Goal: Task Accomplishment & Management: Manage account settings

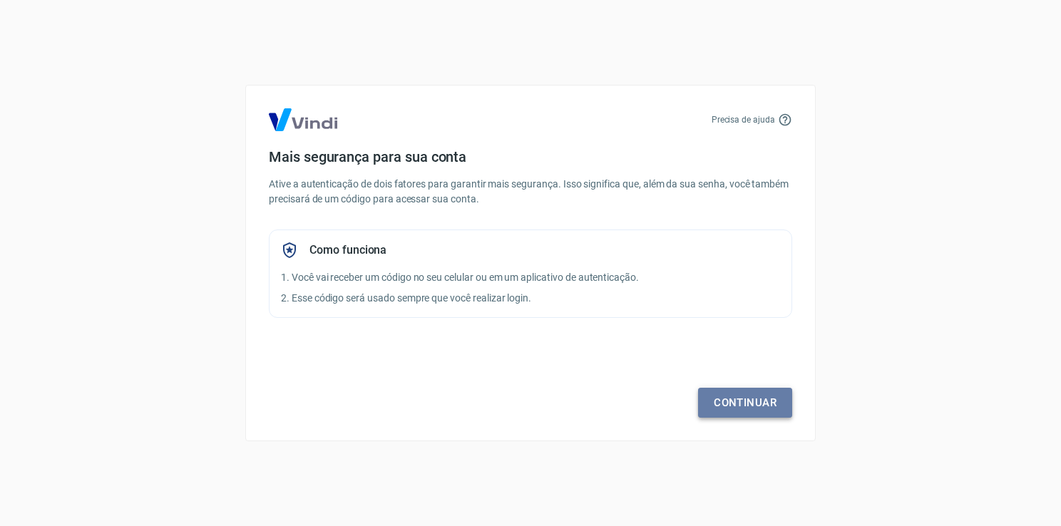
click at [781, 391] on link "Continuar" at bounding box center [745, 403] width 94 height 30
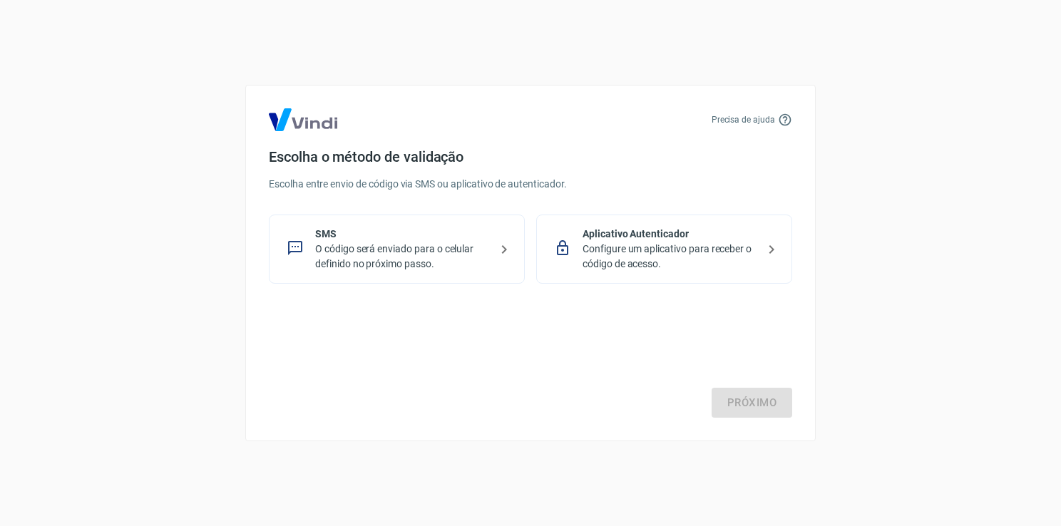
click at [677, 244] on p "Configure um aplicativo para receber o código de acesso." at bounding box center [669, 257] width 175 height 30
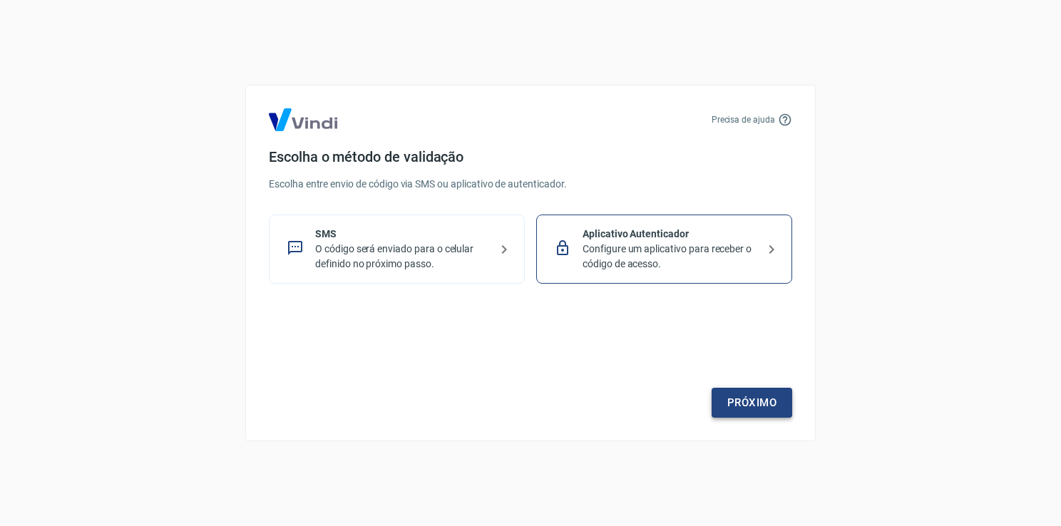
click at [770, 394] on link "Próximo" at bounding box center [752, 403] width 81 height 30
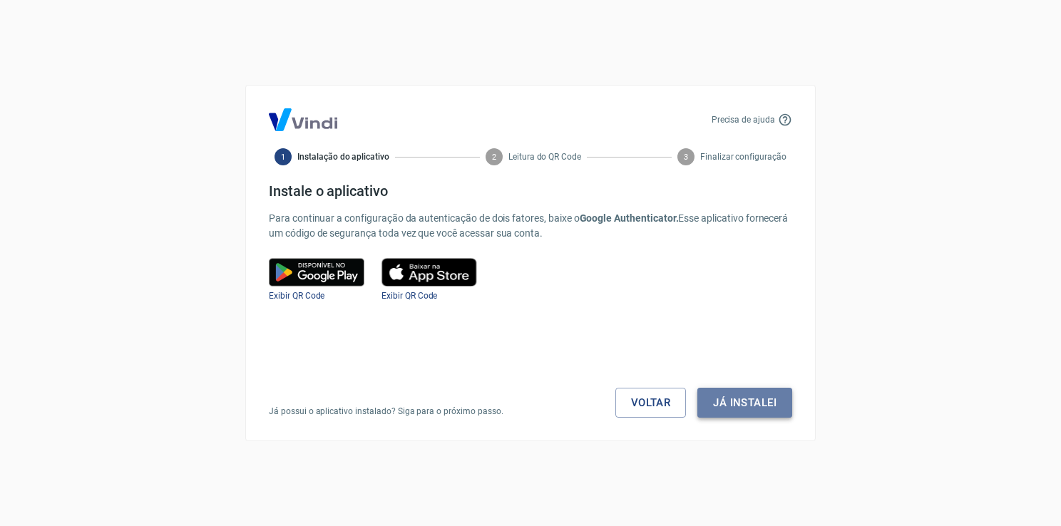
click at [770, 399] on button "Já instalei" at bounding box center [744, 403] width 95 height 30
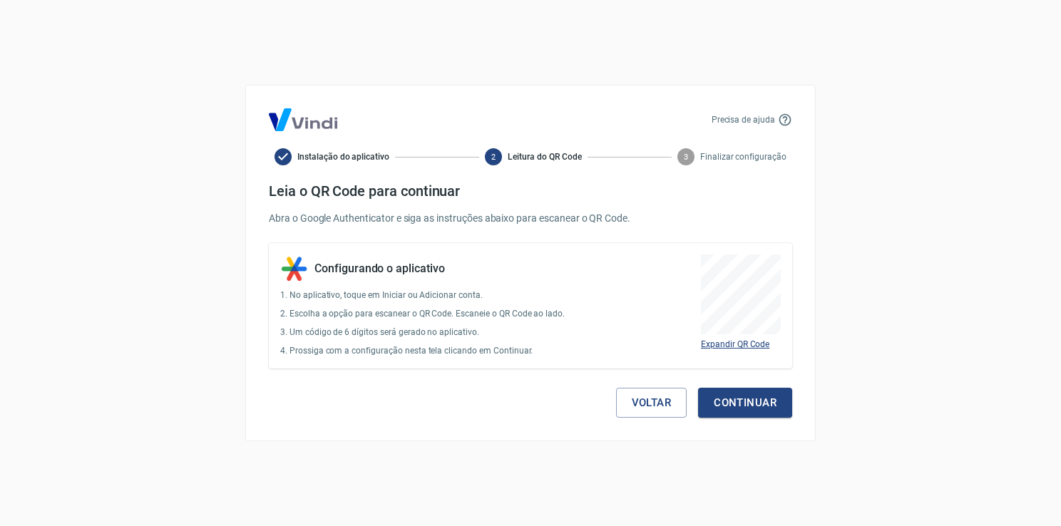
click at [749, 347] on span "Expandir QR Code" at bounding box center [735, 344] width 68 height 10
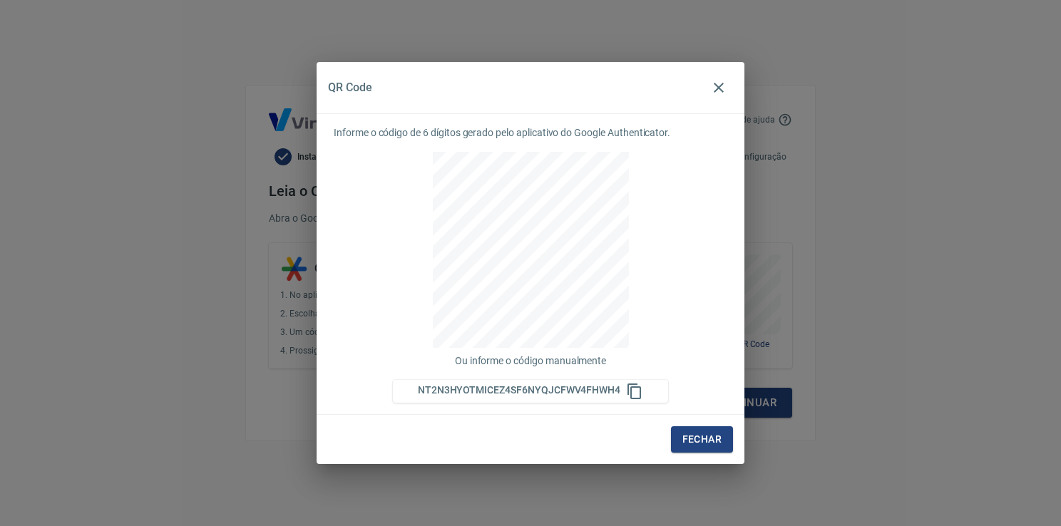
click at [746, 346] on div "QR Code Informe o código de 6 dígitos gerado pelo aplicativo do Google Authenti…" at bounding box center [530, 263] width 1061 height 526
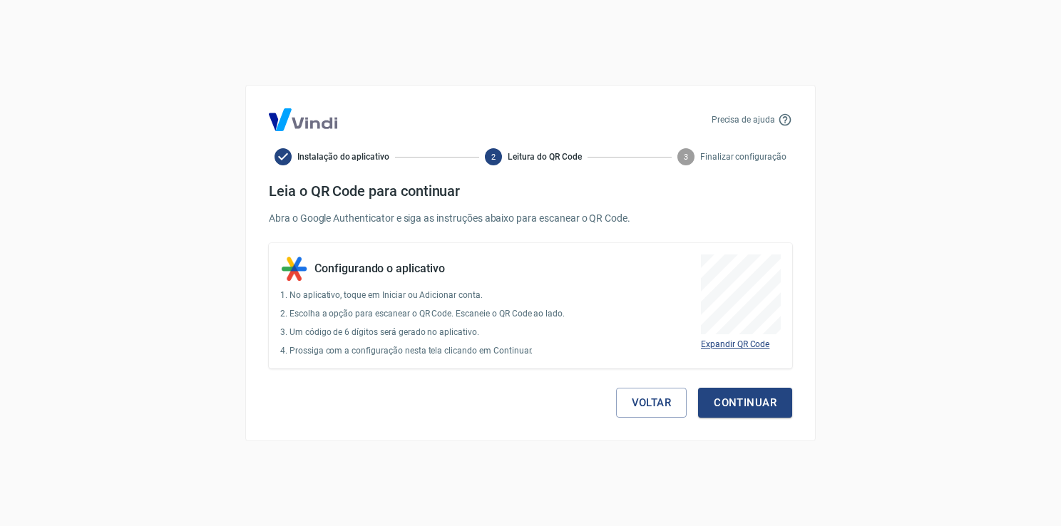
click at [730, 341] on span "Expandir QR Code" at bounding box center [735, 344] width 68 height 10
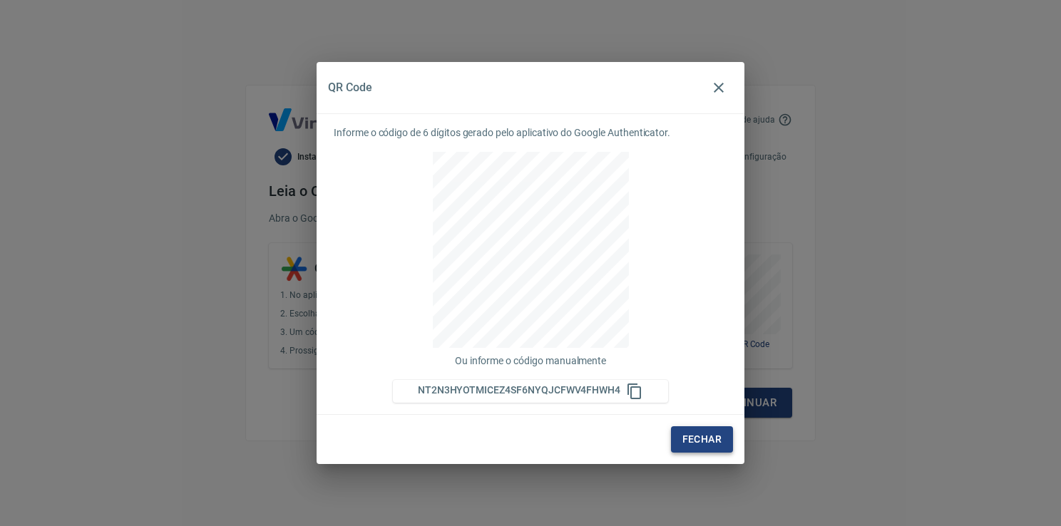
click at [698, 445] on button "Fechar" at bounding box center [702, 439] width 62 height 26
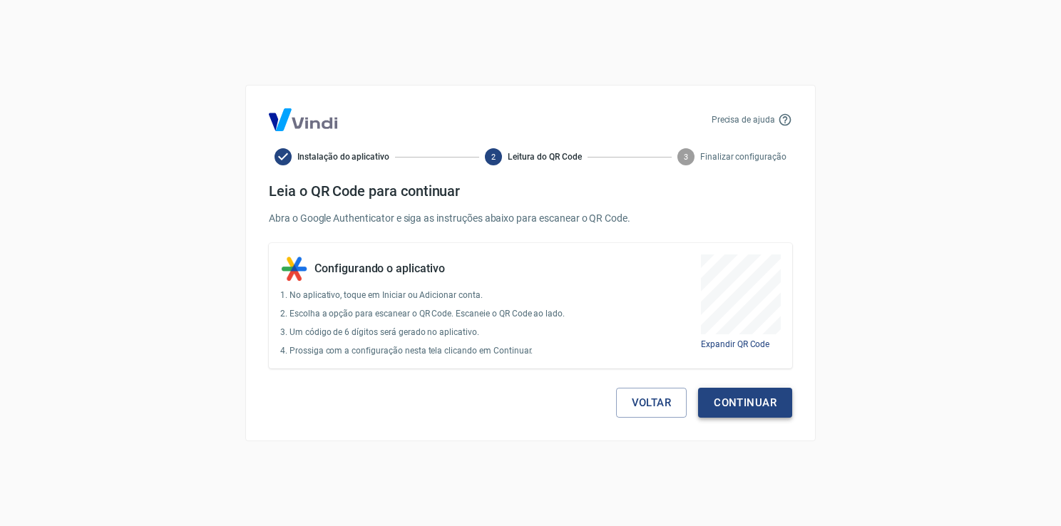
click at [756, 409] on button "Continuar" at bounding box center [745, 403] width 94 height 30
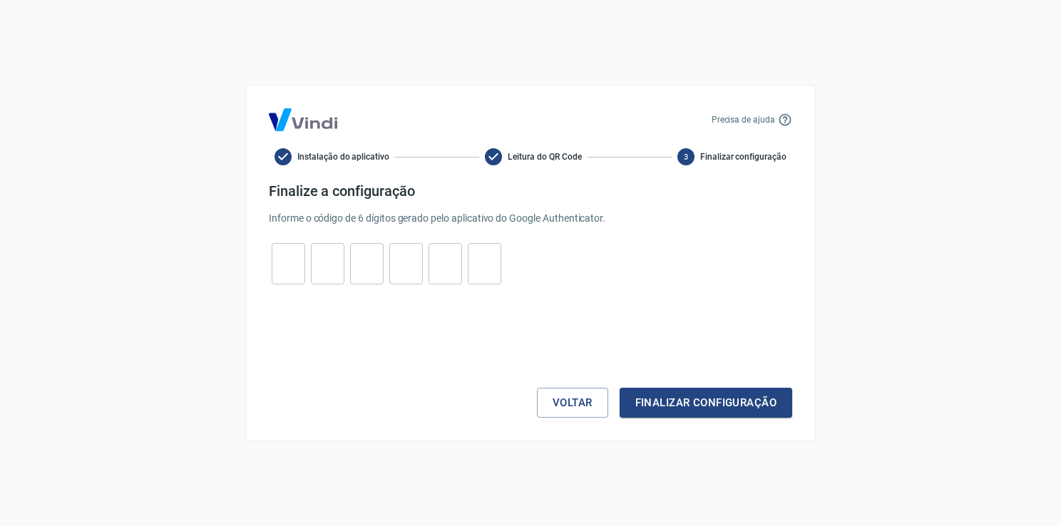
click at [294, 258] on input "tel" at bounding box center [289, 264] width 34 height 31
type input "0"
type input "3"
type input "8"
type input "2"
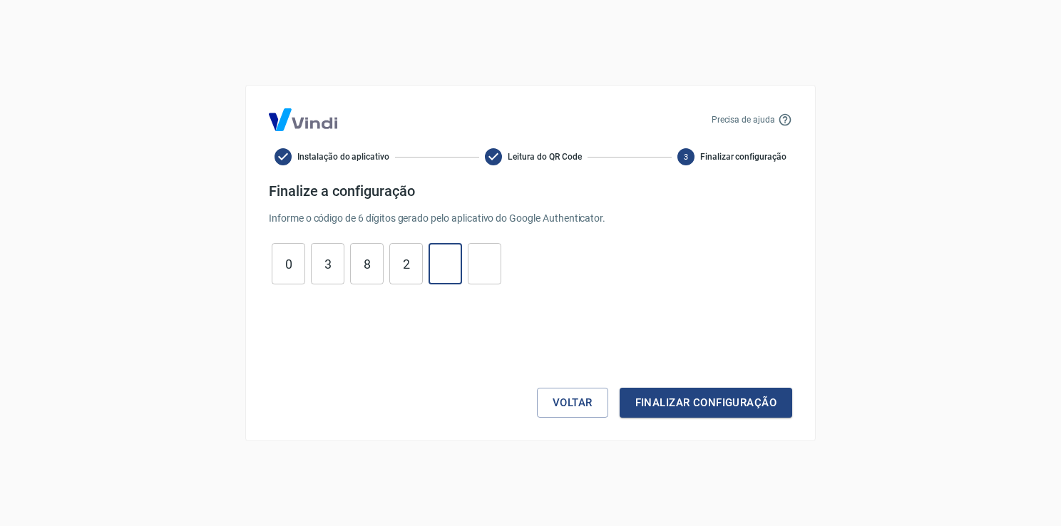
type input "2"
click at [650, 404] on button "Finalizar configuração" at bounding box center [706, 403] width 173 height 30
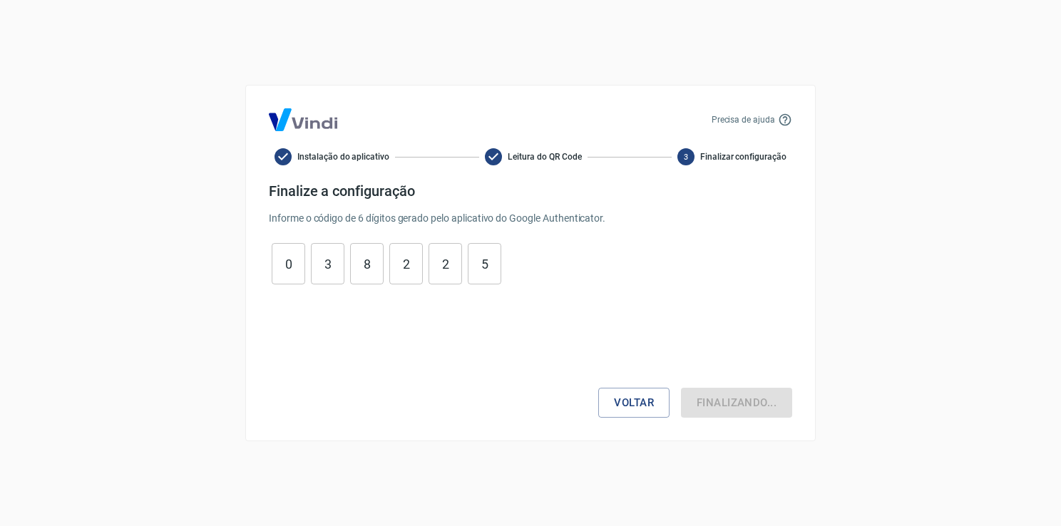
click at [669, 397] on div "Voltar Finalizando..." at bounding box center [530, 360] width 523 height 116
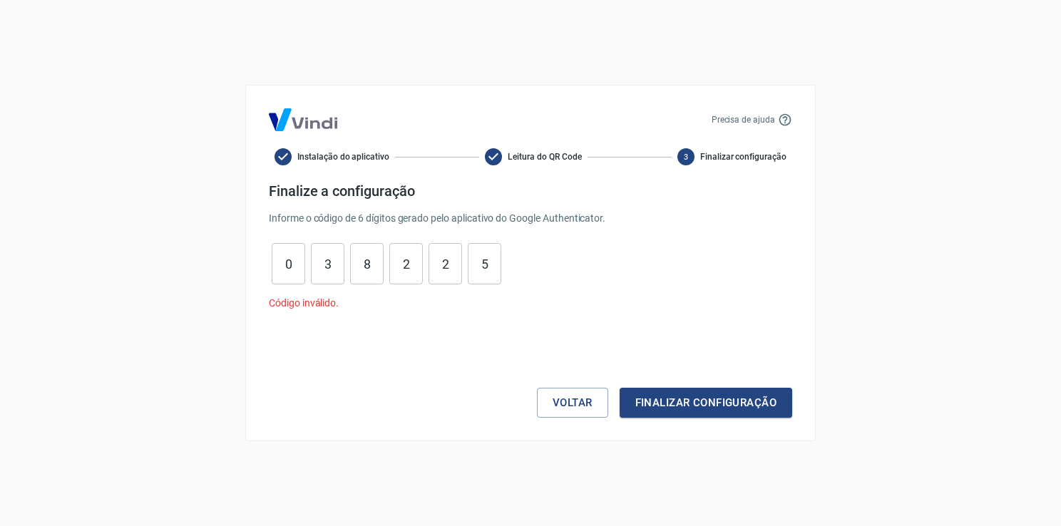
click at [496, 260] on input "5" at bounding box center [485, 264] width 34 height 31
type input "5"
type input "2"
type input "3"
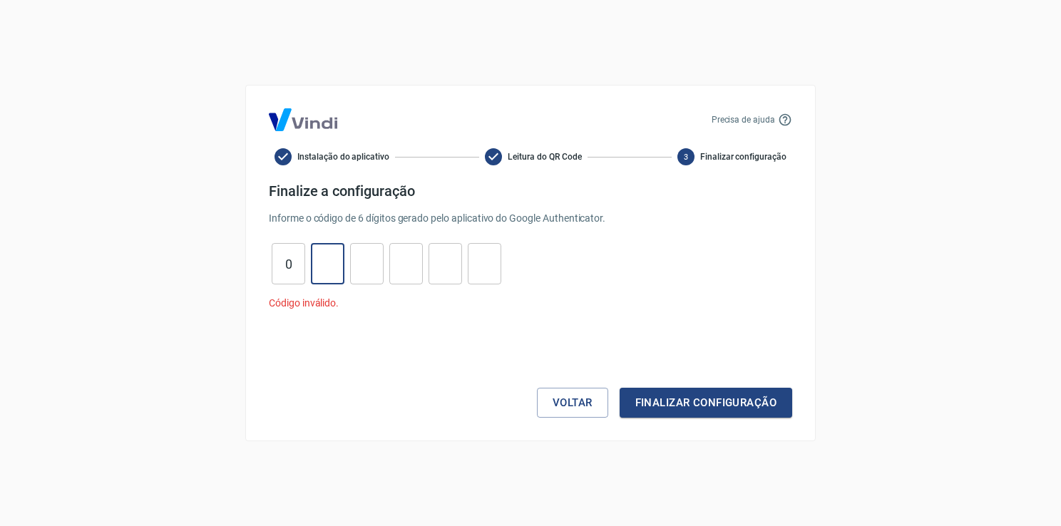
type input "0"
type input "4"
type input "6"
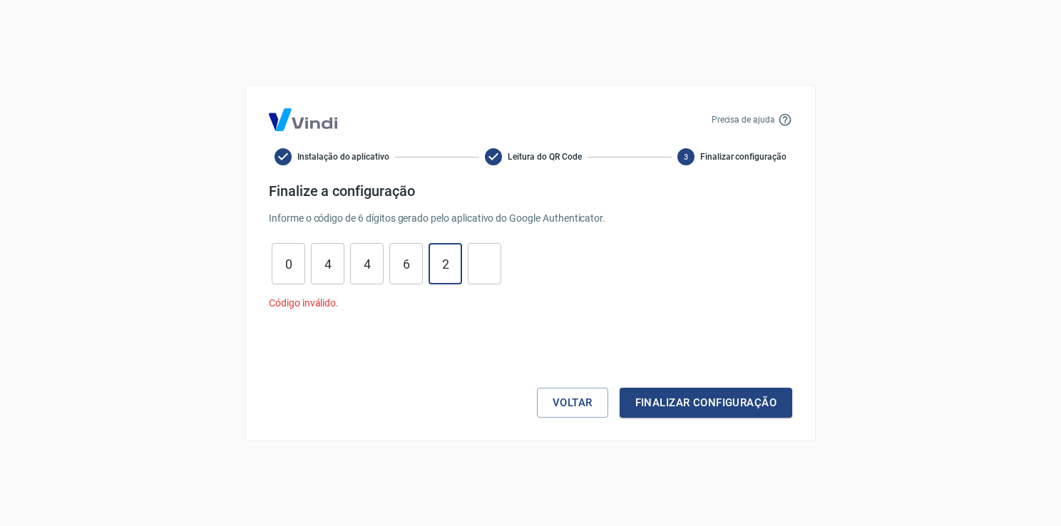
type input "2"
click at [702, 391] on button "Finalizar configuração" at bounding box center [706, 403] width 173 height 30
click at [702, 396] on div "Voltar Finalizar configuração" at bounding box center [530, 373] width 523 height 90
type input "4"
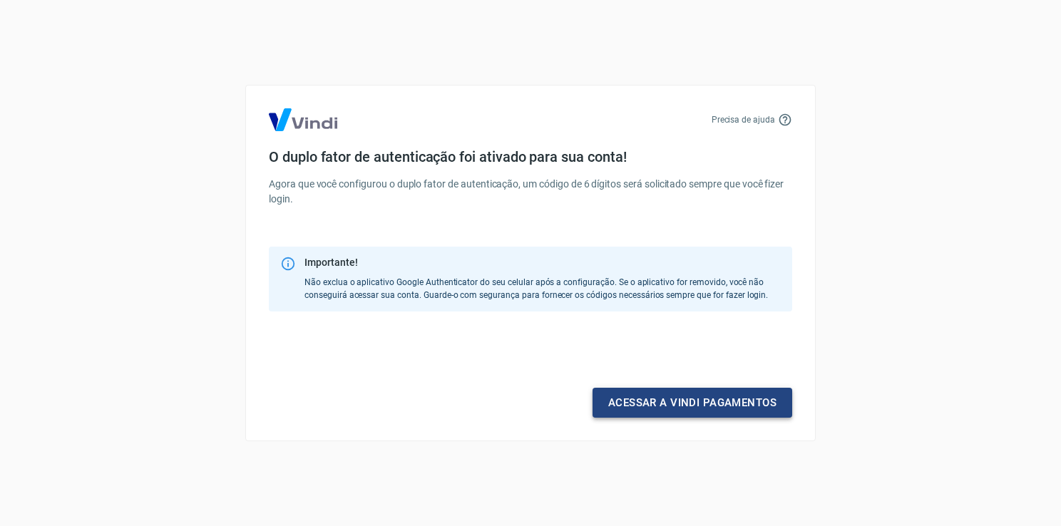
click at [731, 405] on link "Acessar a Vindi pagamentos" at bounding box center [692, 403] width 200 height 30
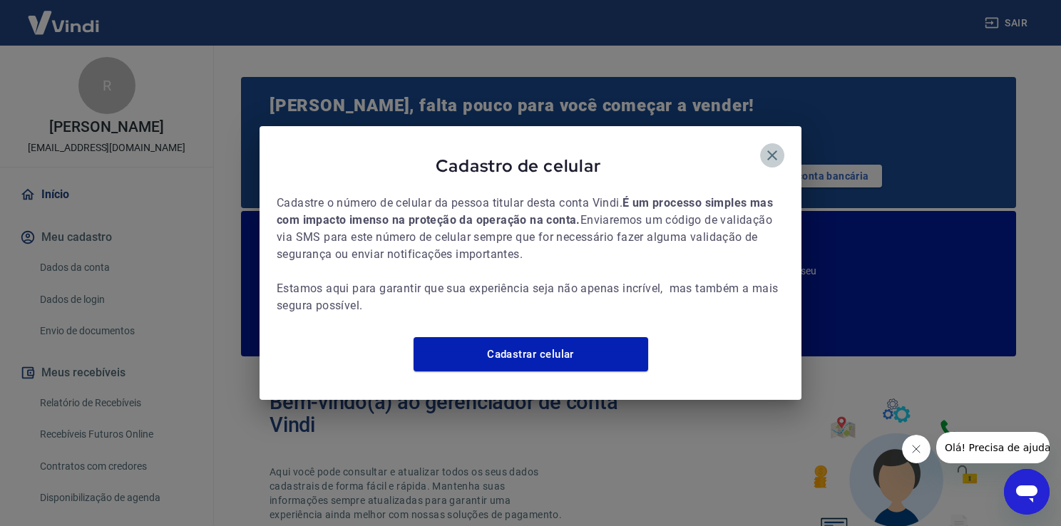
click at [769, 147] on icon "button" at bounding box center [772, 155] width 17 height 17
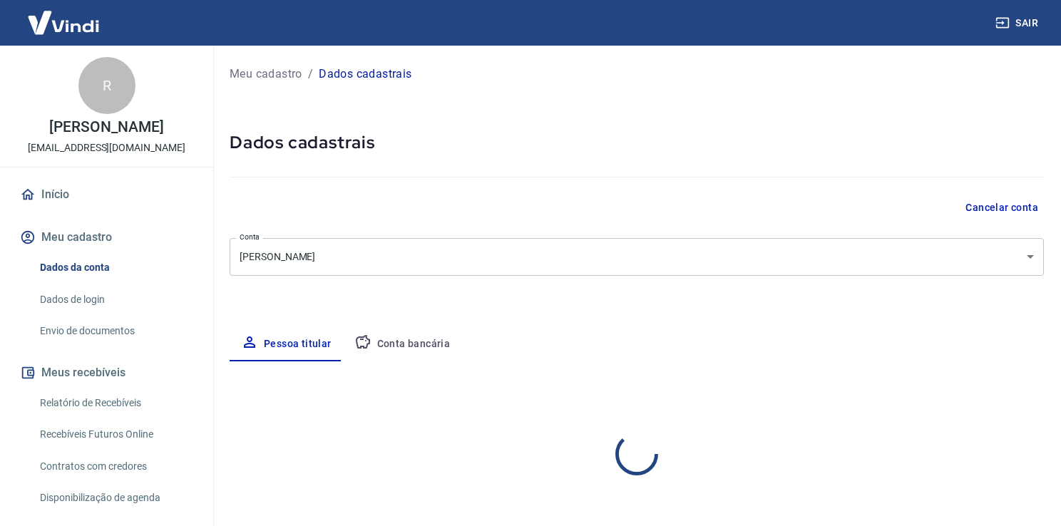
select select "BA"
select select "business"
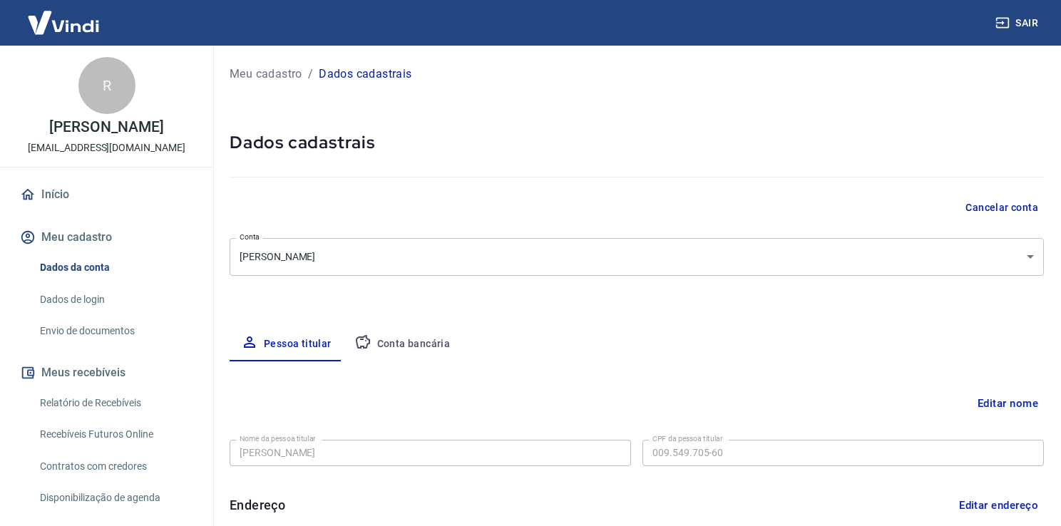
type input "009.549.705-60"
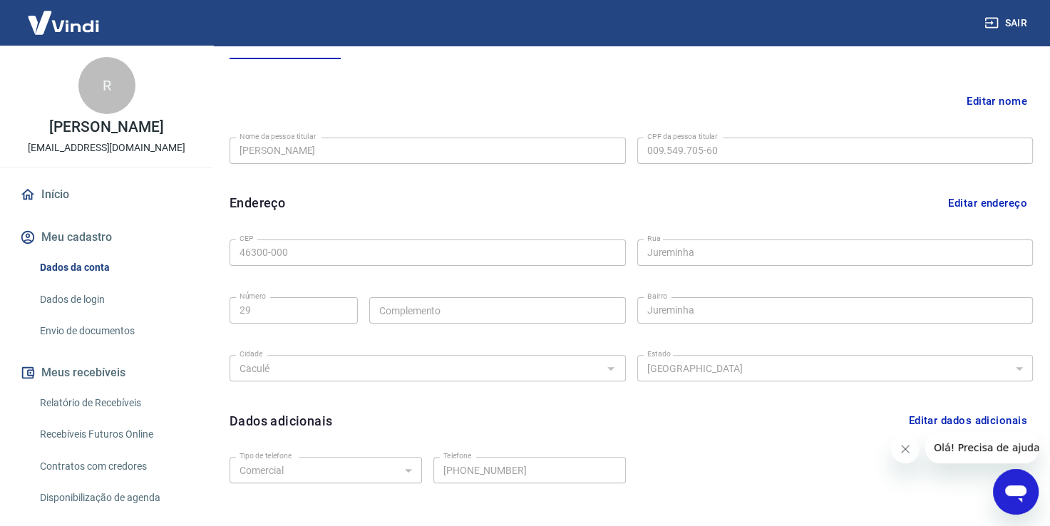
scroll to position [386, 0]
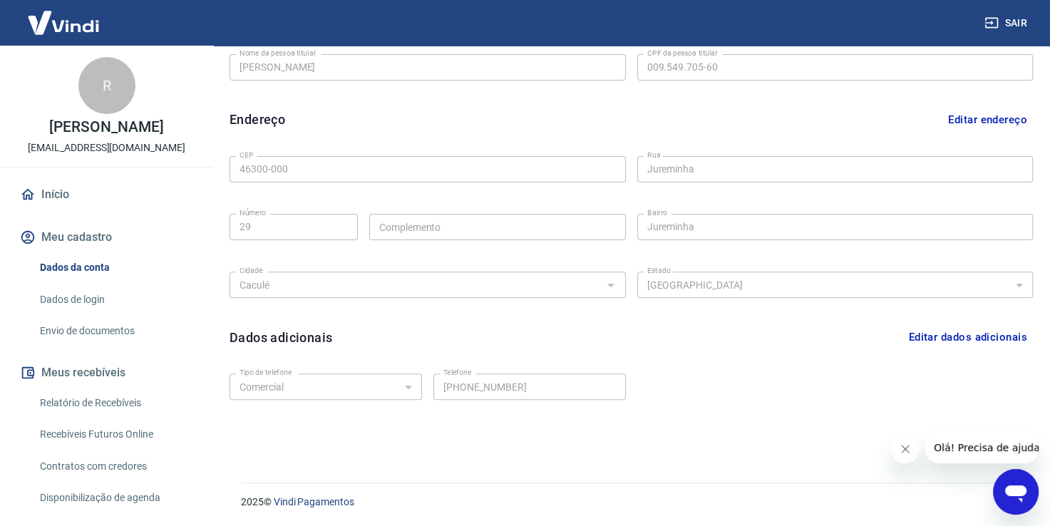
click at [908, 452] on icon "Fechar mensagem da empresa" at bounding box center [905, 449] width 7 height 7
click at [87, 312] on link "Dados de login" at bounding box center [115, 299] width 162 height 29
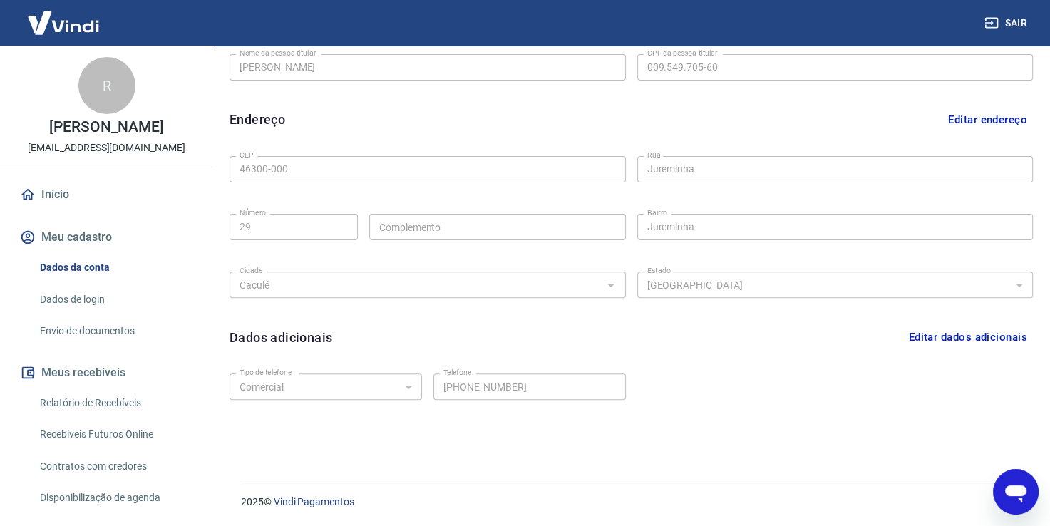
click at [87, 312] on link "Dados de login" at bounding box center [115, 299] width 162 height 29
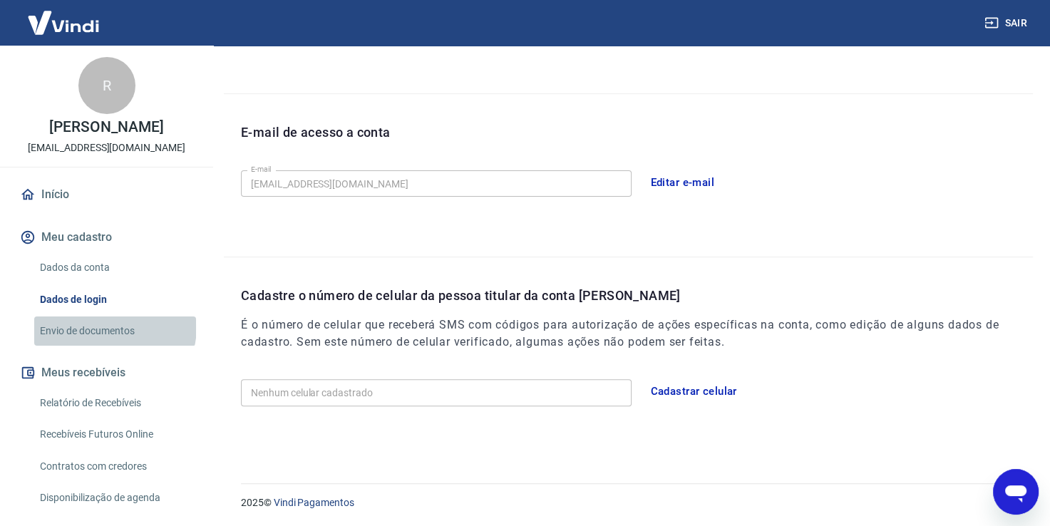
click at [114, 342] on link "Envio de documentos" at bounding box center [115, 331] width 162 height 29
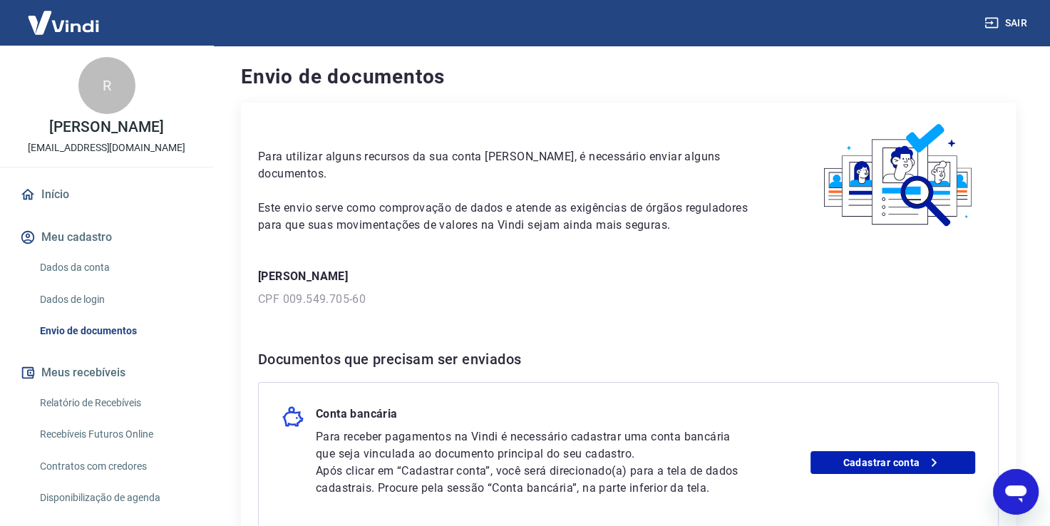
click at [66, 210] on link "Início" at bounding box center [106, 194] width 179 height 31
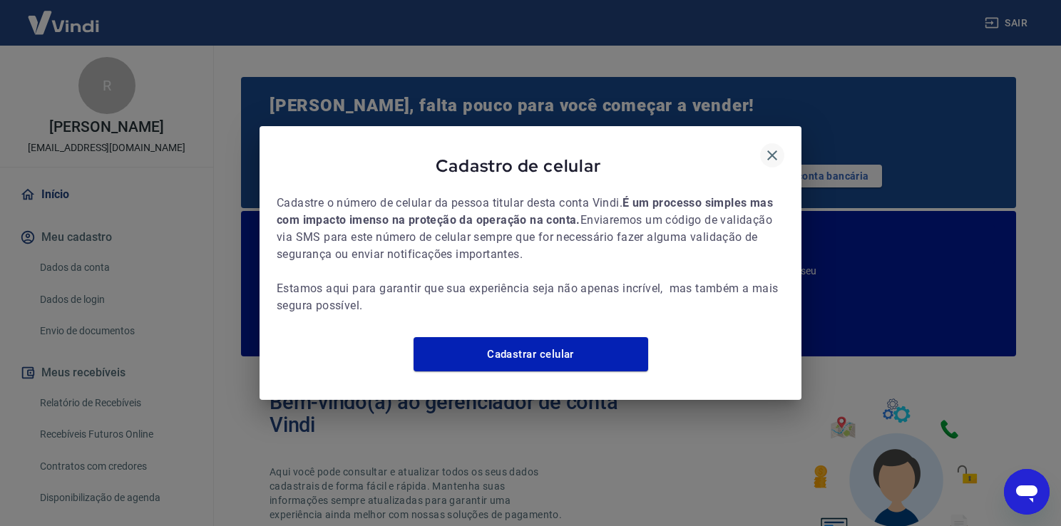
click at [767, 149] on icon "button" at bounding box center [772, 155] width 17 height 17
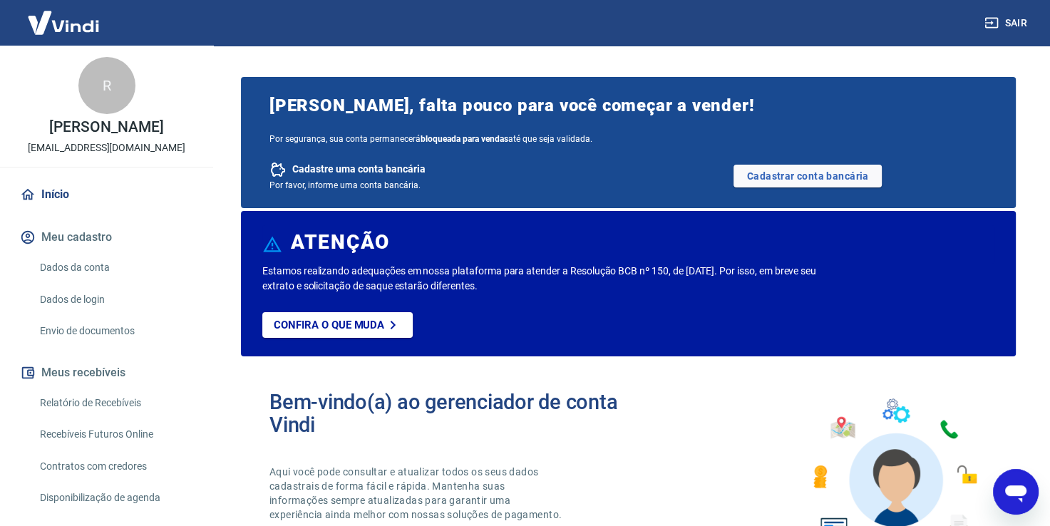
click at [767, 144] on div "[PERSON_NAME], falta pouco para você começar a vender! Por segurança, sua conta…" at bounding box center [628, 142] width 775 height 131
click at [838, 178] on link "Cadastrar conta bancária" at bounding box center [808, 176] width 148 height 23
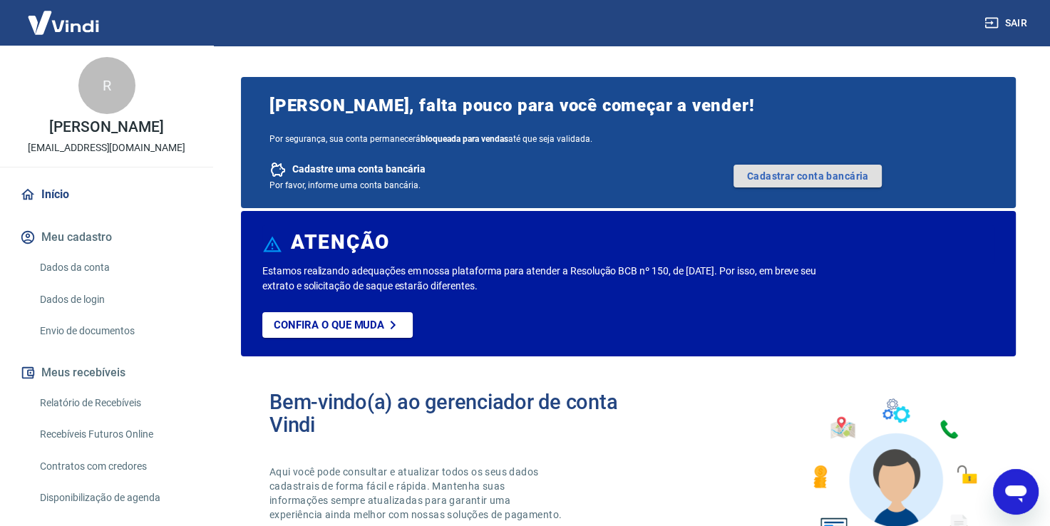
click at [838, 178] on link "Cadastrar conta bancária" at bounding box center [808, 176] width 148 height 23
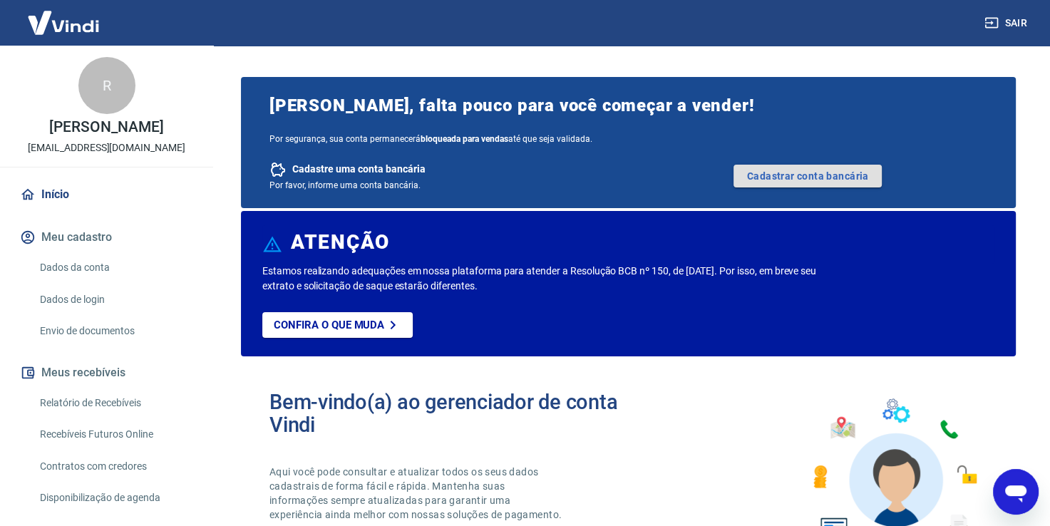
click at [838, 178] on link "Cadastrar conta bancária" at bounding box center [808, 176] width 148 height 23
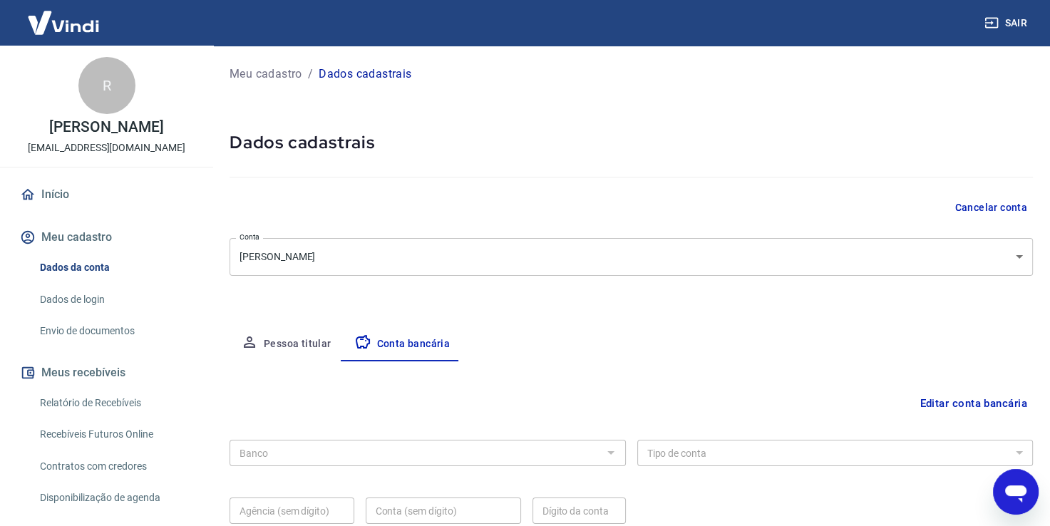
scroll to position [123, 0]
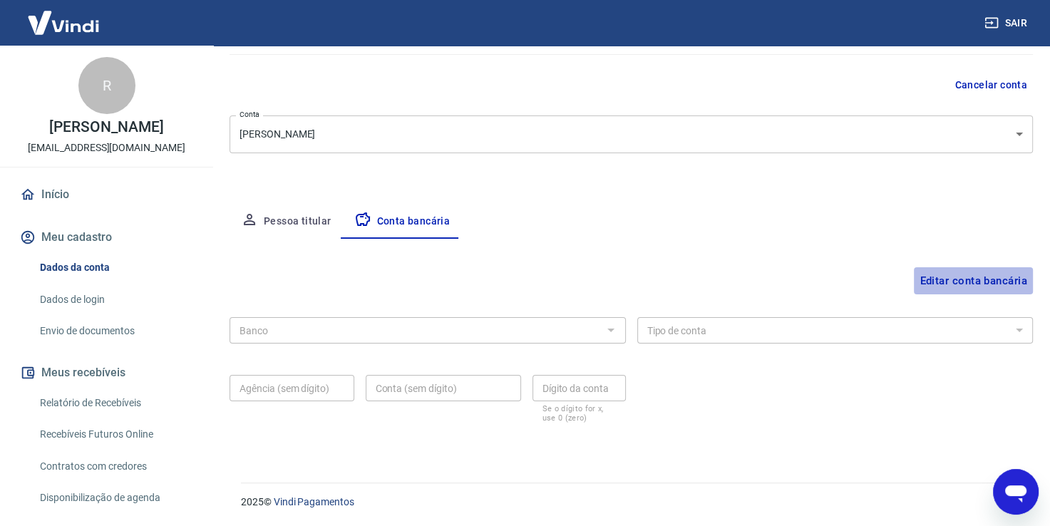
click at [957, 284] on button "Editar conta bancária" at bounding box center [973, 280] width 119 height 27
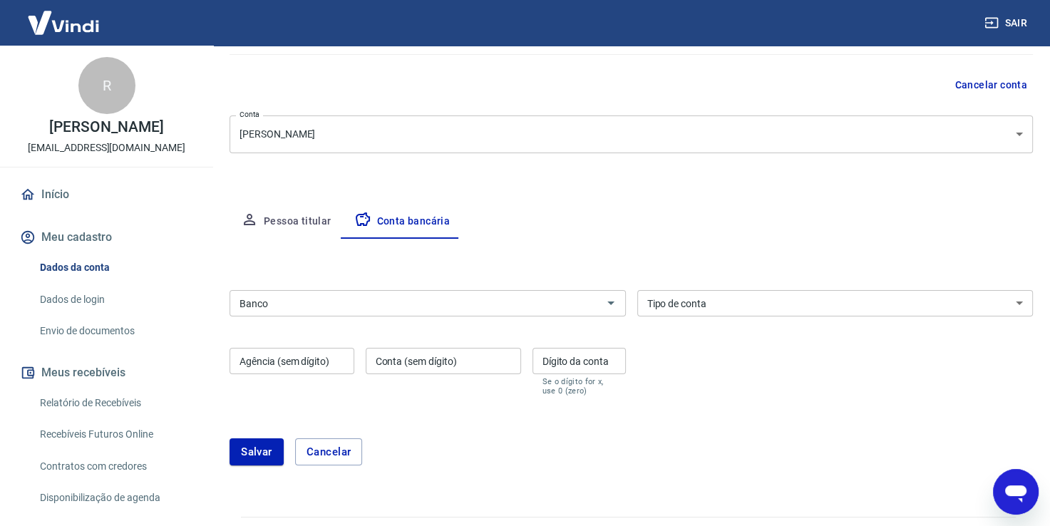
click at [481, 308] on input "Banco" at bounding box center [416, 303] width 364 height 18
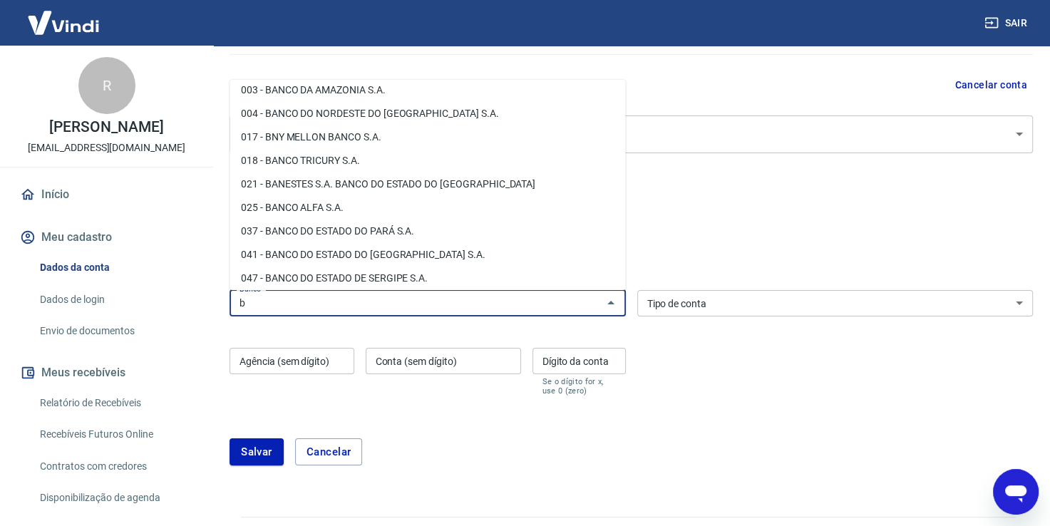
scroll to position [0, 0]
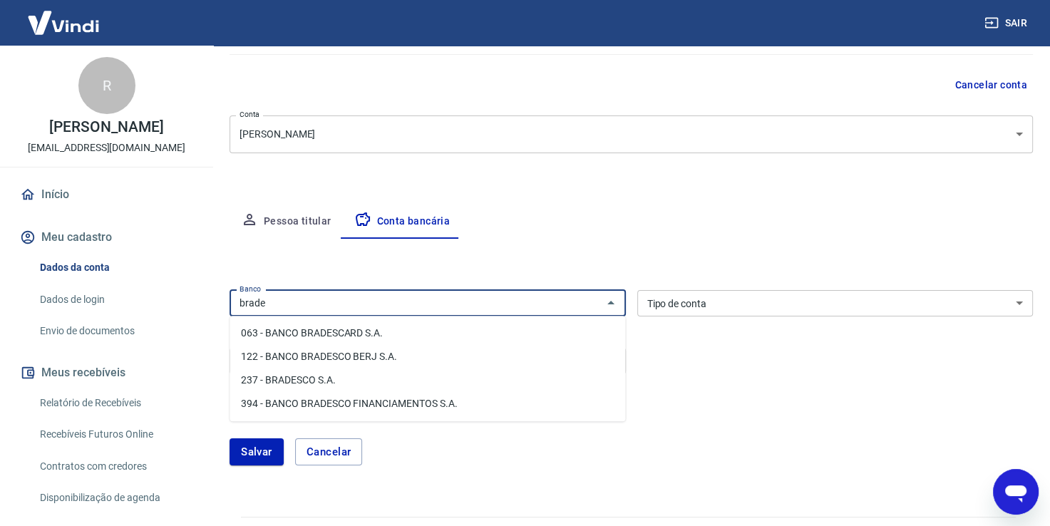
type input "brade"
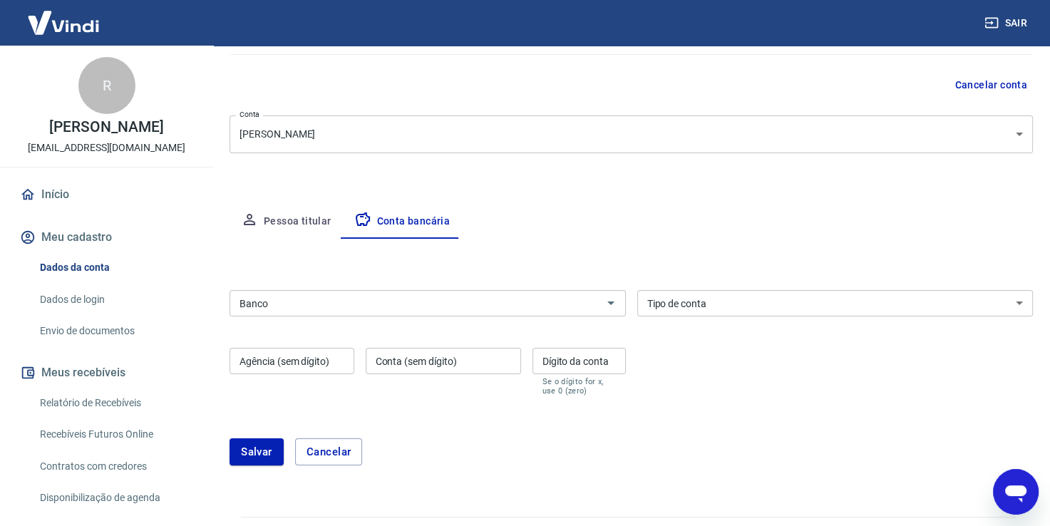
click at [393, 258] on div "Editar conta bancária Banco Banco Tipo de conta Conta Corrente Conta Poupança T…" at bounding box center [632, 361] width 804 height 244
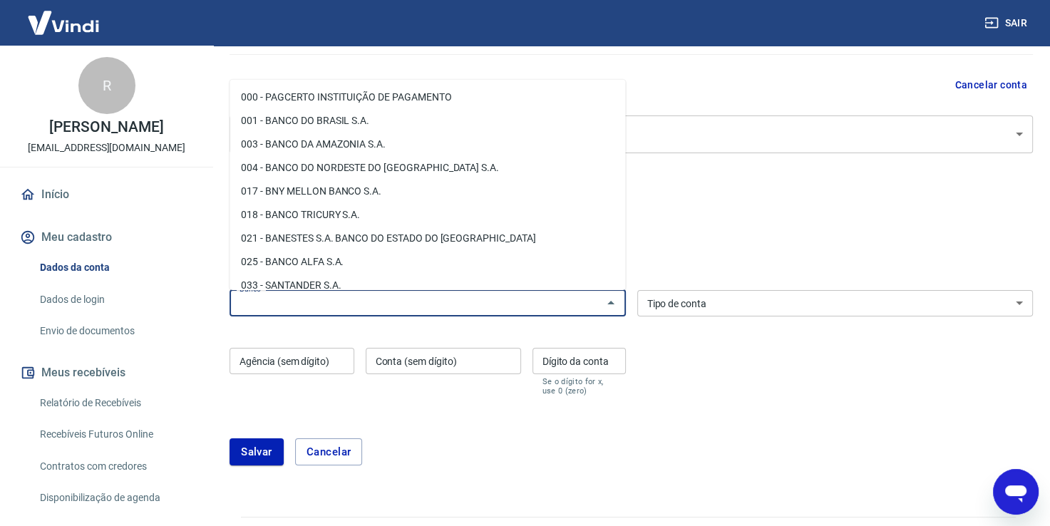
click at [364, 304] on input "Banco" at bounding box center [416, 303] width 364 height 18
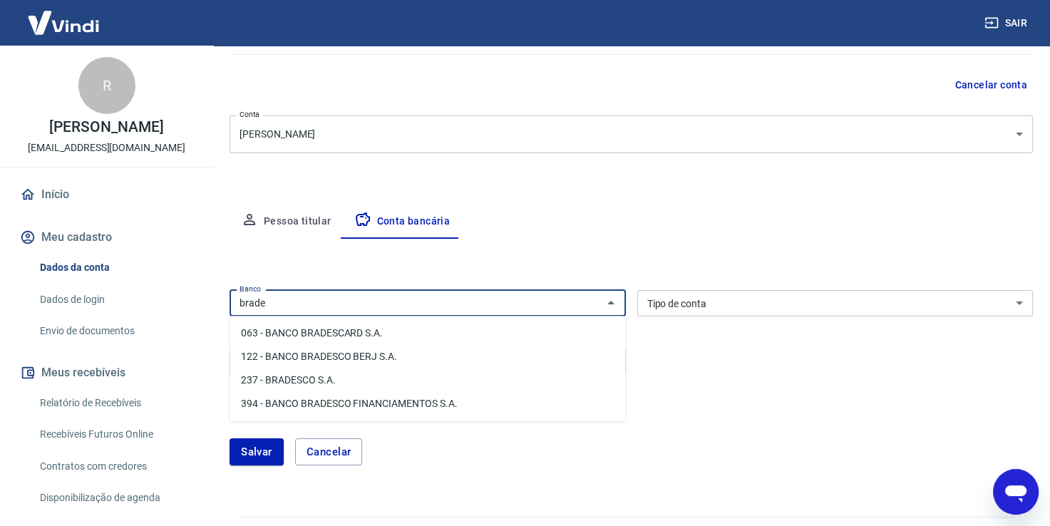
type input "brade"
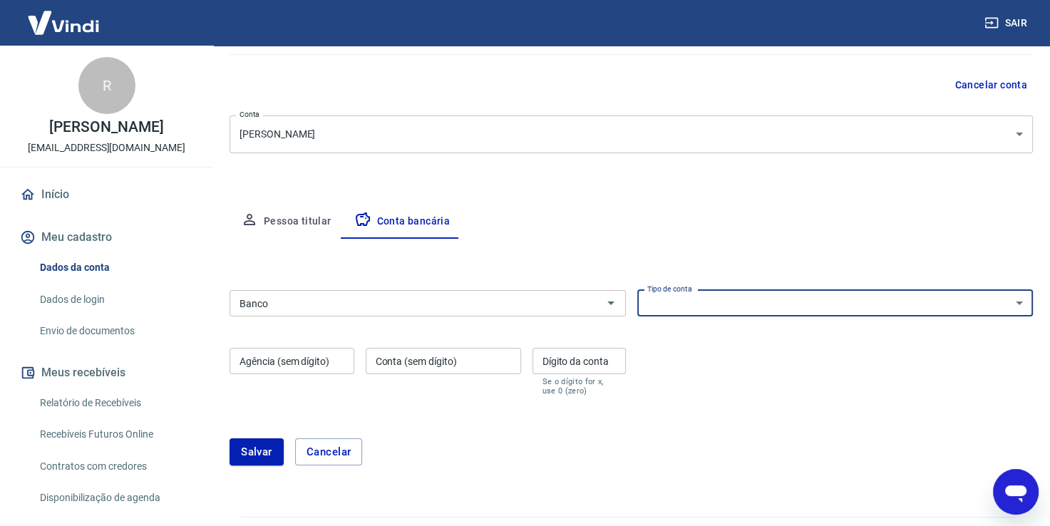
click at [689, 303] on select "Conta Corrente Conta Poupança" at bounding box center [835, 303] width 396 height 26
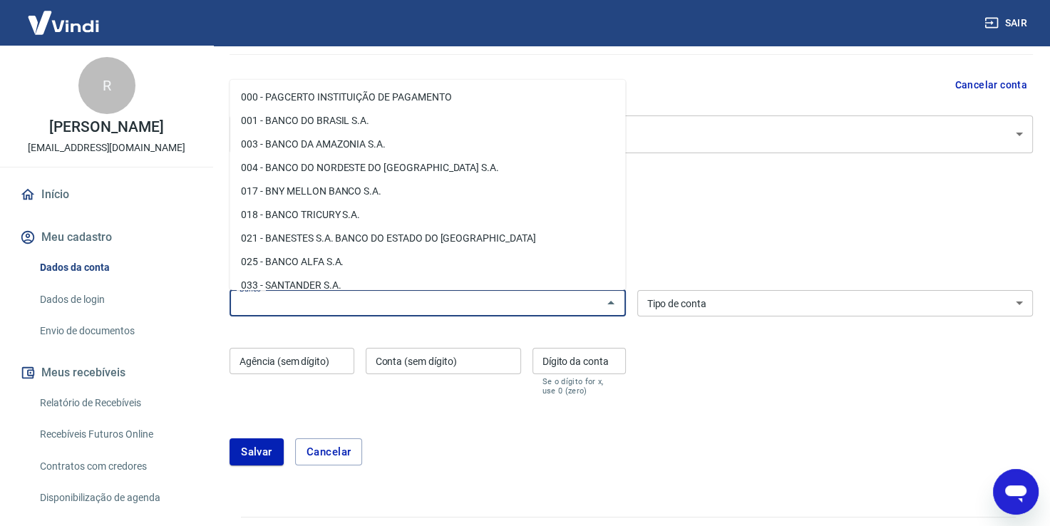
click at [593, 307] on input "Banco" at bounding box center [416, 303] width 364 height 18
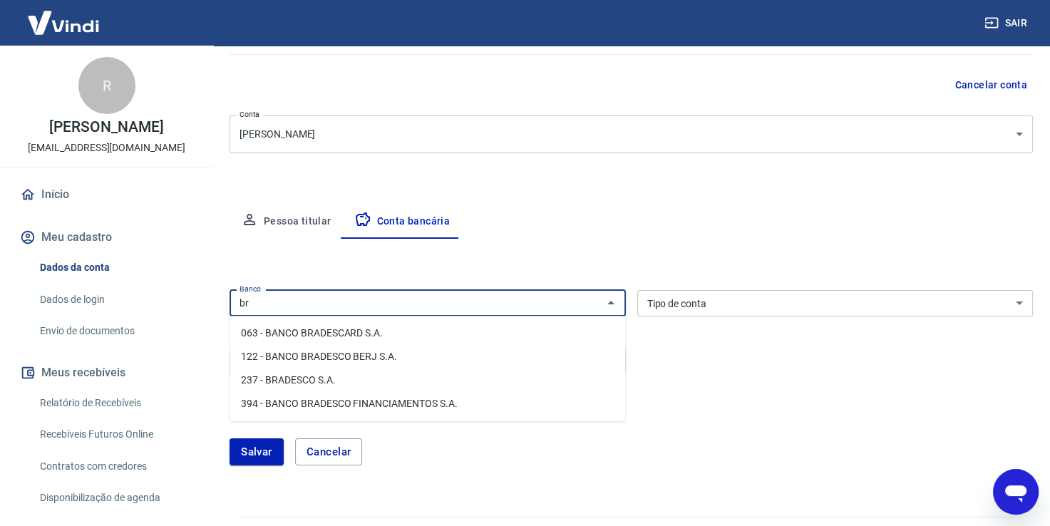
type input "b"
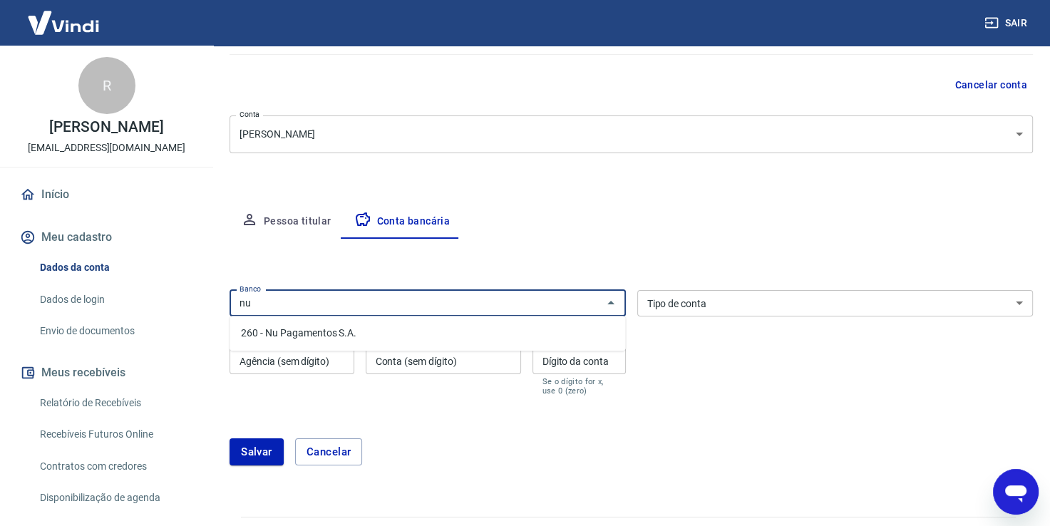
click at [299, 329] on li "260 - Nu Pagamentos S.A." at bounding box center [428, 334] width 396 height 24
type input "260 - Nu Pagamentos S.A."
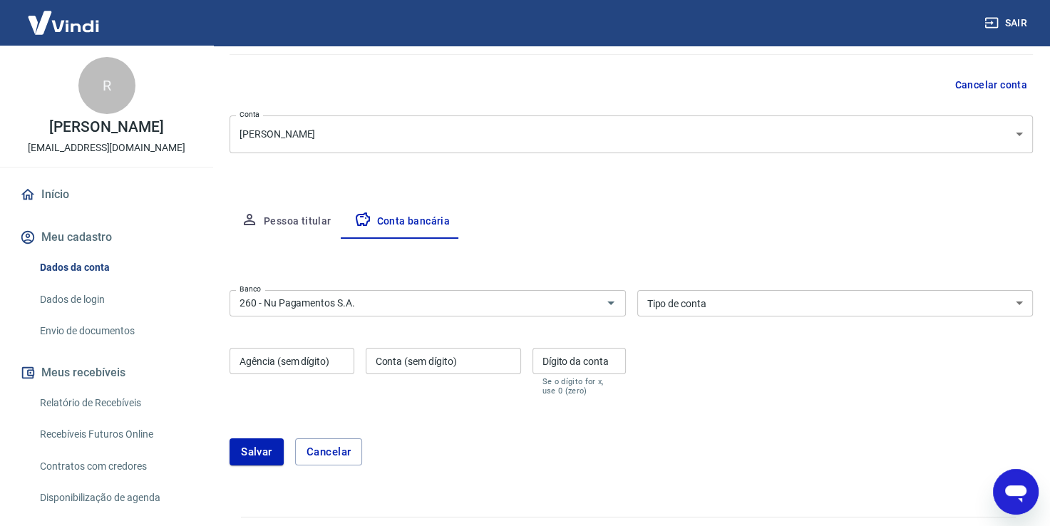
click at [300, 331] on div "Banco 260 - Nu Pagamentos S.A. Banco Tipo de conta Conta Corrente Conta Poupanç…" at bounding box center [632, 341] width 804 height 114
click at [716, 295] on select "Conta Corrente Conta Poupança" at bounding box center [835, 303] width 396 height 26
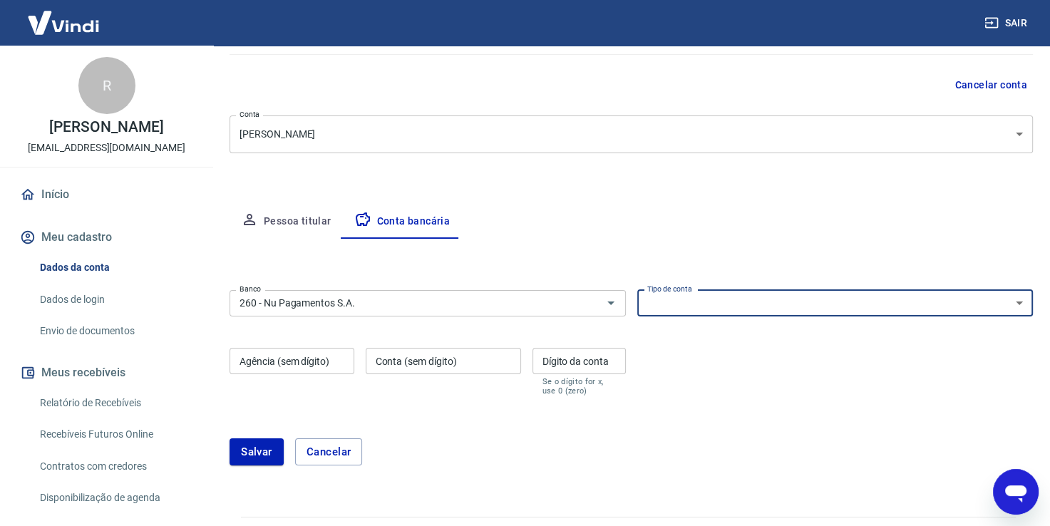
select select "1"
click at [637, 290] on select "Conta Corrente Conta Poupança" at bounding box center [835, 303] width 396 height 26
click at [304, 378] on div "Agência (sem dígito) Agência (sem dígito)" at bounding box center [292, 372] width 125 height 48
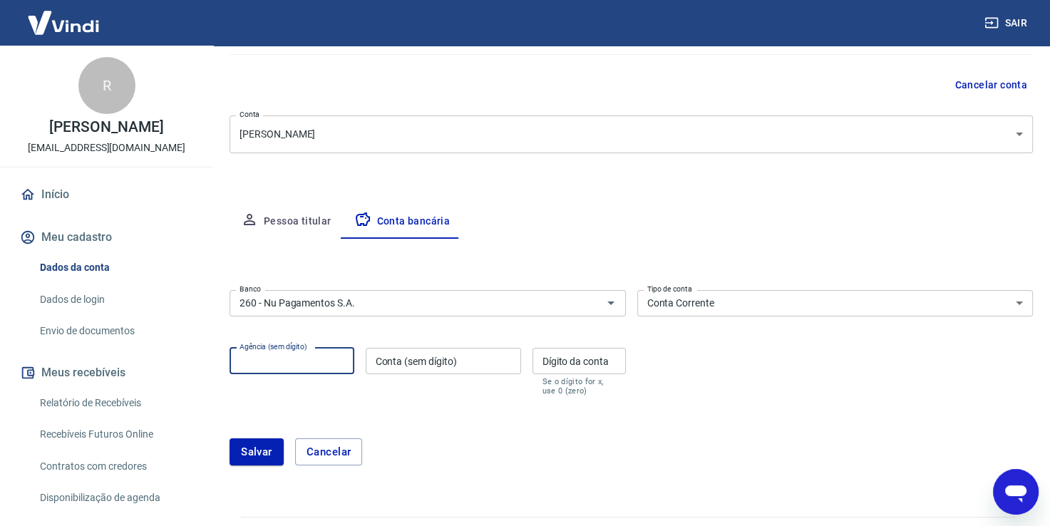
click at [263, 361] on input "Agência (sem dígito)" at bounding box center [292, 361] width 125 height 26
type input "0001"
click at [408, 364] on input "Conta (sem dígito)" at bounding box center [443, 361] width 155 height 26
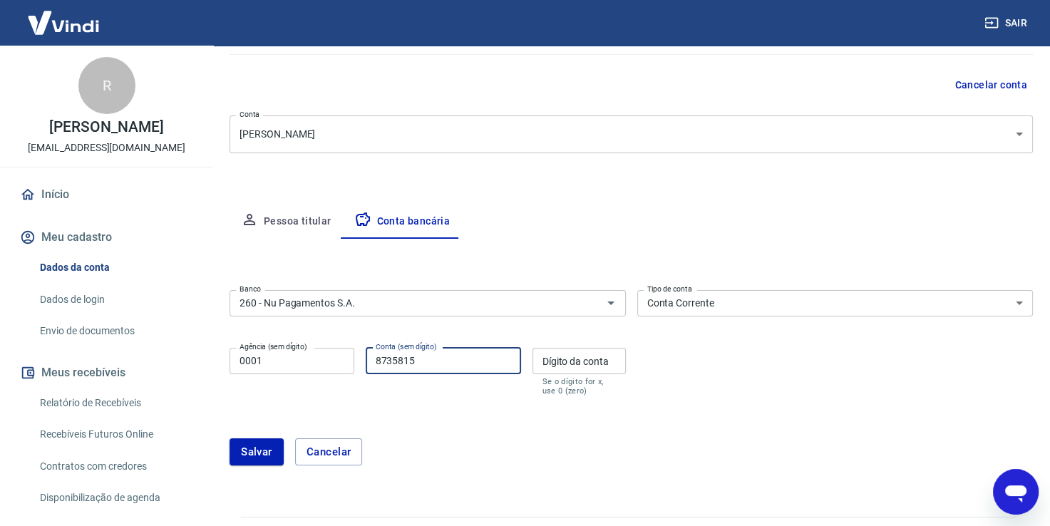
type input "8735815"
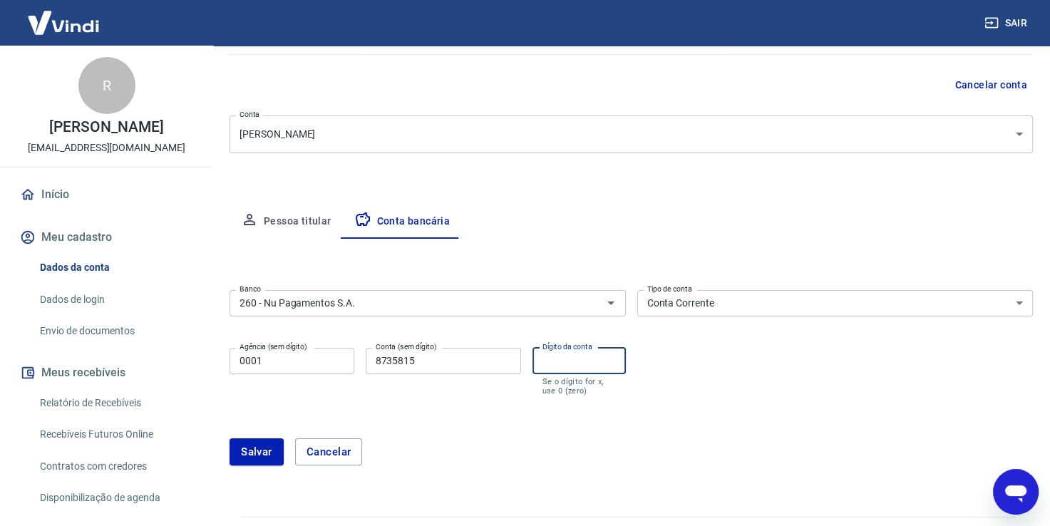
click at [570, 358] on input "Dígito da conta" at bounding box center [579, 361] width 93 height 26
type input "4"
click at [570, 399] on form "Banco 260 - Nu Pagamentos S.A. Banco Tipo de conta Conta Corrente Conta Poupanç…" at bounding box center [632, 383] width 804 height 198
click at [246, 436] on div "Salvar Cancelar" at bounding box center [632, 451] width 804 height 61
click at [242, 438] on button "Salvar" at bounding box center [257, 451] width 54 height 27
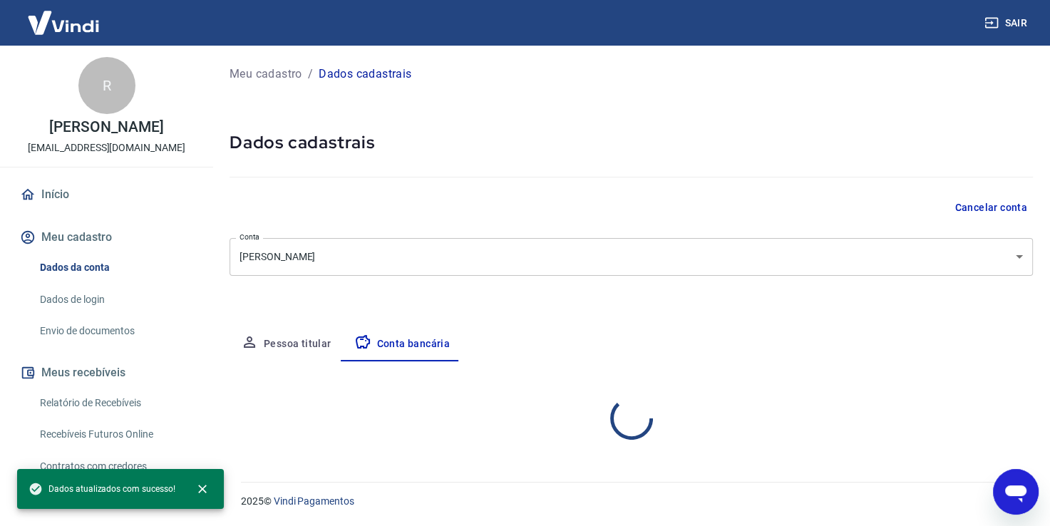
select select "1"
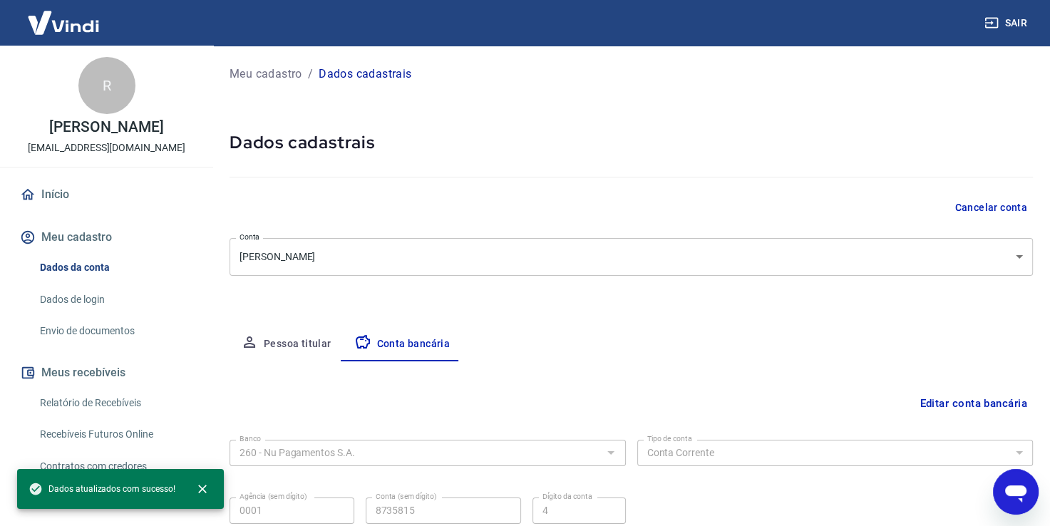
scroll to position [123, 0]
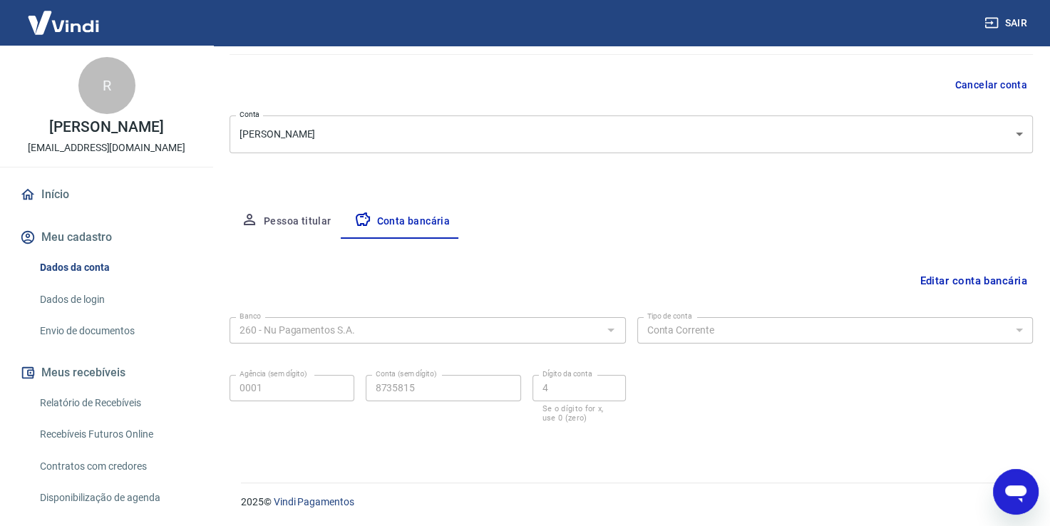
click at [284, 222] on button "Pessoa titular" at bounding box center [286, 222] width 113 height 34
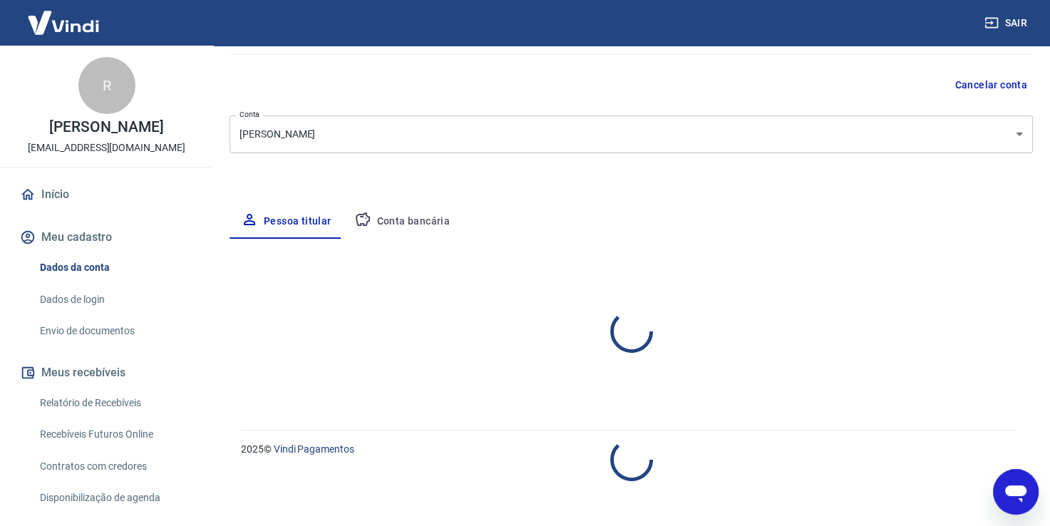
click at [284, 218] on button "Pessoa titular" at bounding box center [286, 222] width 113 height 34
select select "BA"
select select "business"
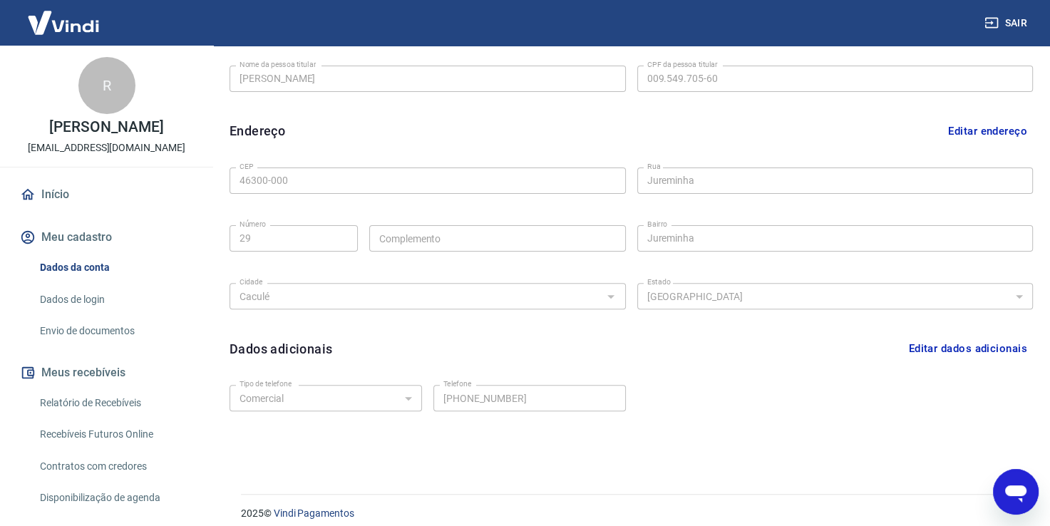
scroll to position [386, 0]
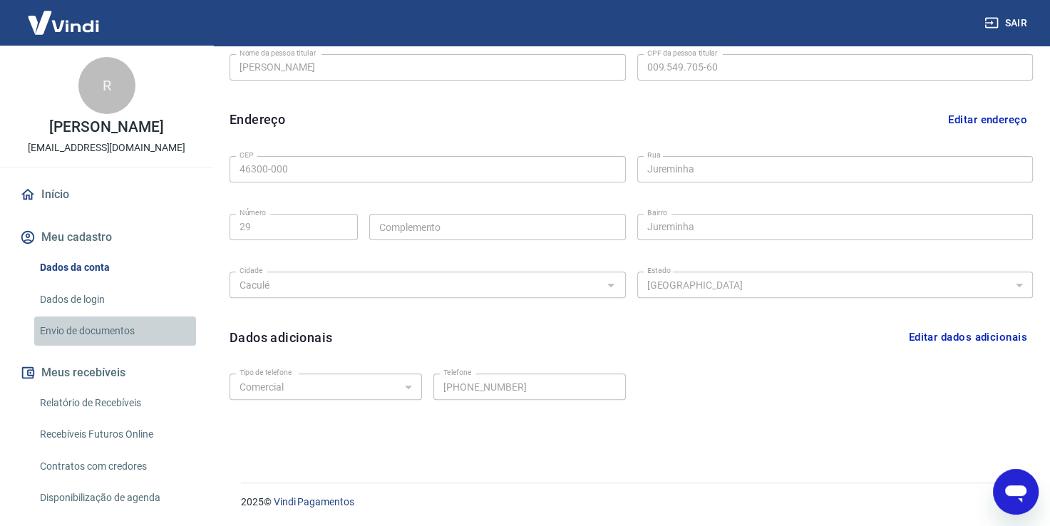
click at [118, 338] on link "Envio de documentos" at bounding box center [115, 331] width 162 height 29
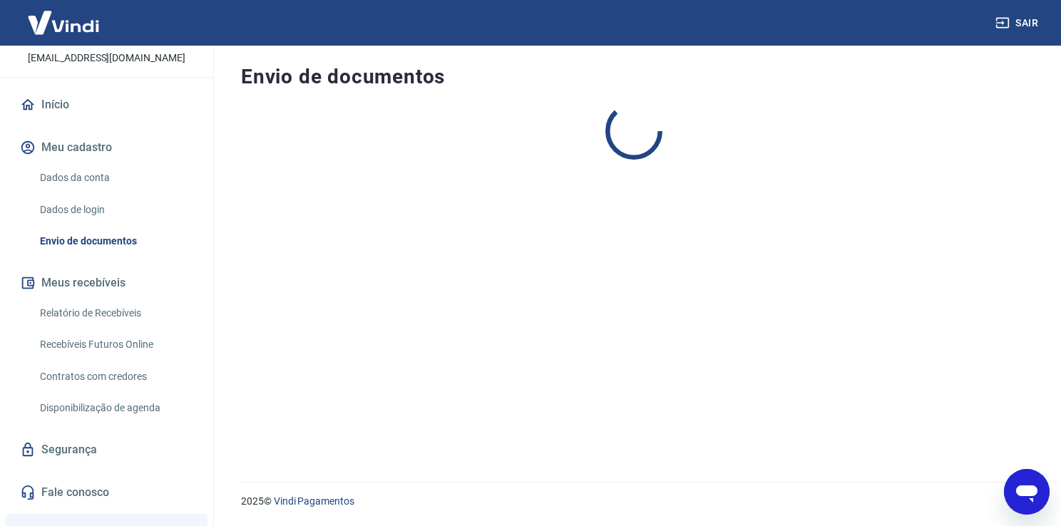
scroll to position [259, 0]
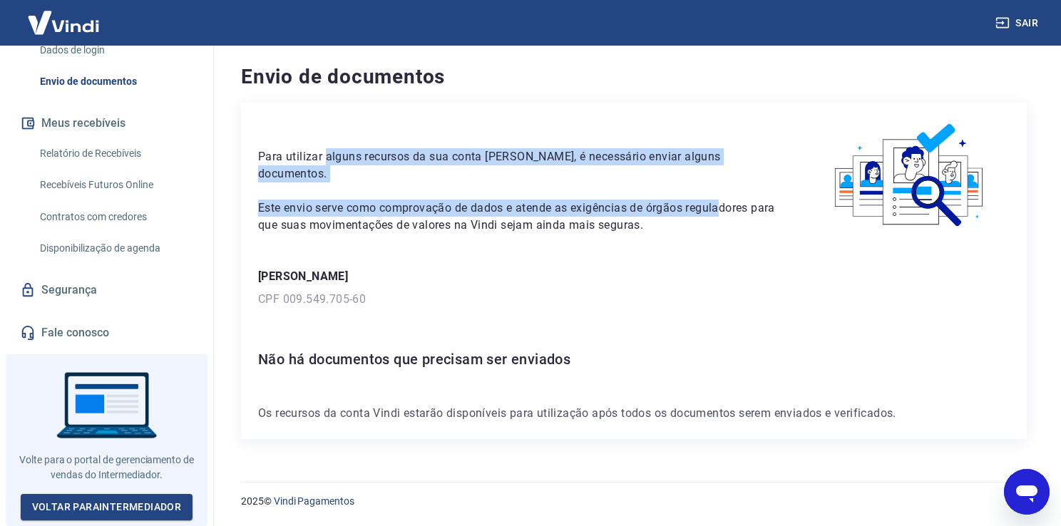
drag, startPoint x: 332, startPoint y: 121, endPoint x: 673, endPoint y: 202, distance: 350.2
click at [717, 181] on div "Para utilizar alguns recursos da sua conta Vindi, é necessário enviar alguns do…" at bounding box center [517, 177] width 518 height 114
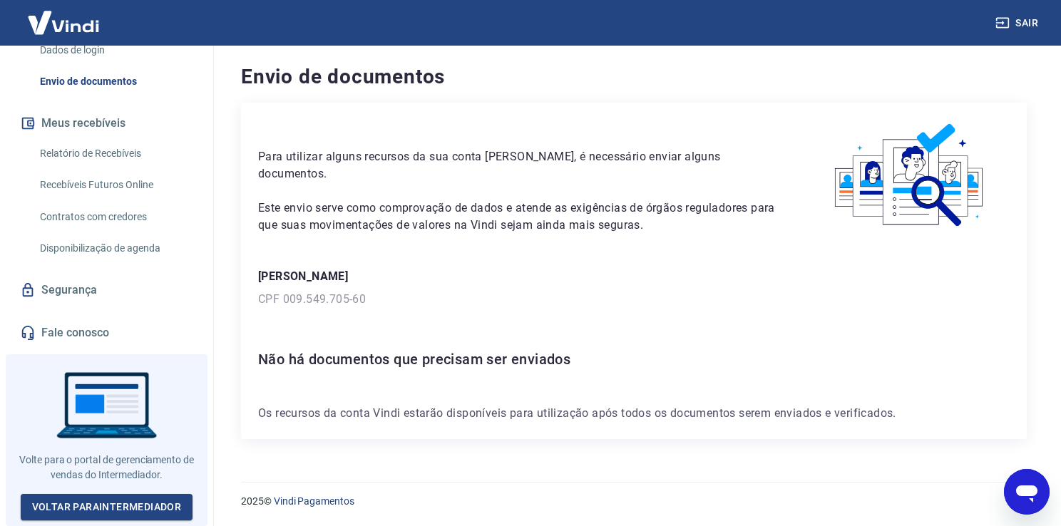
click at [557, 220] on div "Para utilizar alguns recursos da sua conta Vindi, é necessário enviar alguns do…" at bounding box center [633, 177] width 751 height 114
click at [379, 392] on div "Para utilizar alguns recursos da sua conta Vindi, é necessário enviar alguns do…" at bounding box center [634, 271] width 786 height 337
click at [310, 275] on p "[PERSON_NAME]" at bounding box center [633, 276] width 751 height 17
click at [334, 200] on p "Este envio serve como comprovação de dados e atende as exigências de órgãos reg…" at bounding box center [517, 217] width 518 height 34
click at [443, 227] on div "Para utilizar alguns recursos da sua conta Vindi, é necessário enviar alguns do…" at bounding box center [633, 177] width 751 height 114
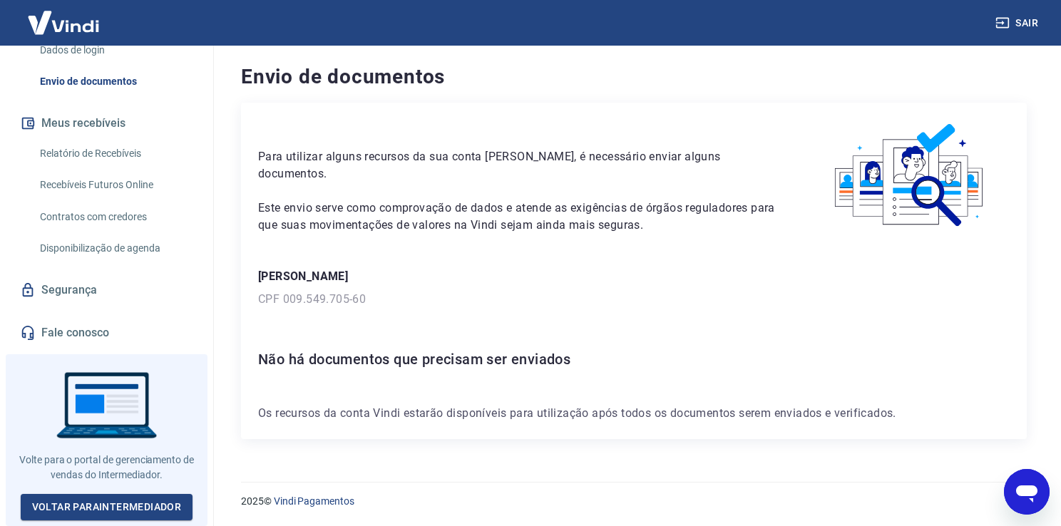
click at [456, 275] on p "[PERSON_NAME]" at bounding box center [633, 276] width 751 height 17
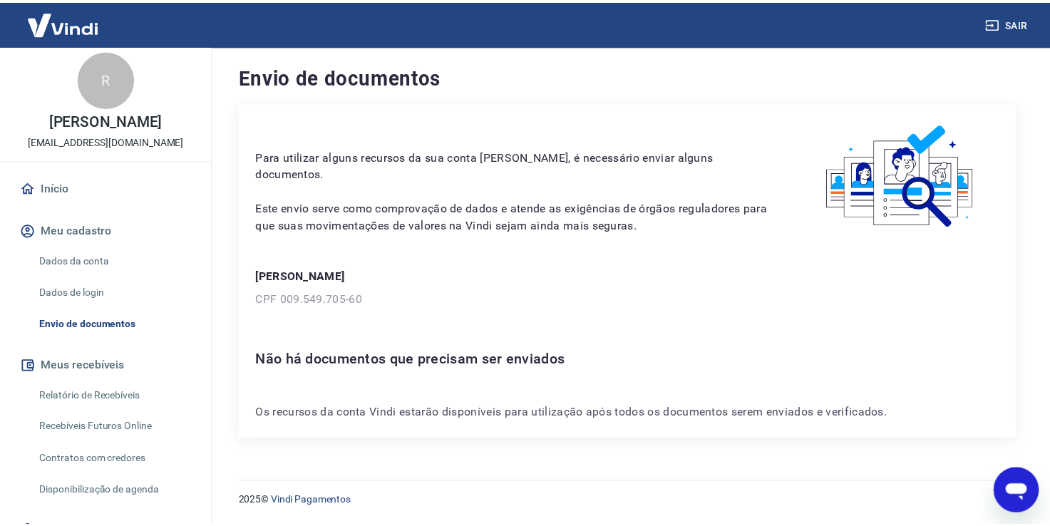
scroll to position [0, 0]
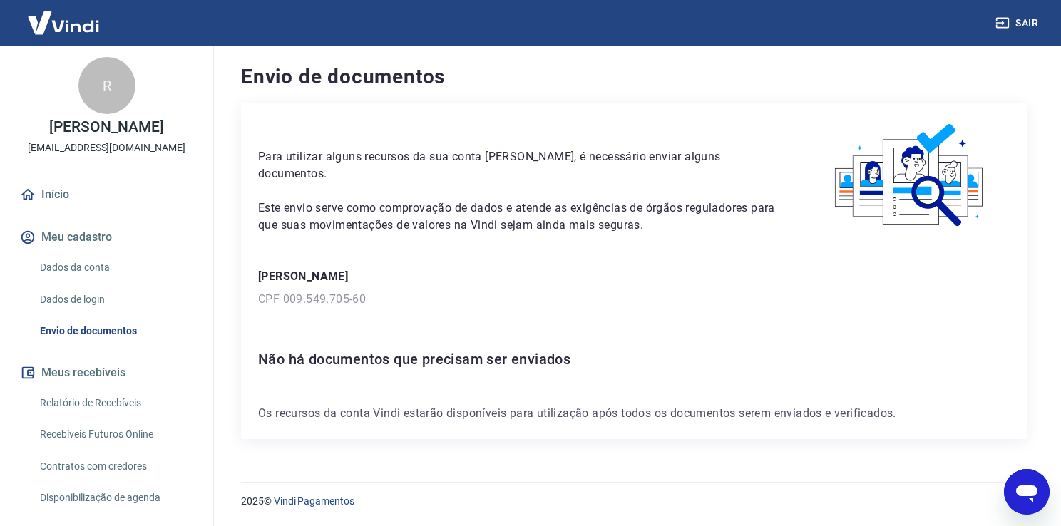
click at [48, 209] on link "Início" at bounding box center [106, 194] width 179 height 31
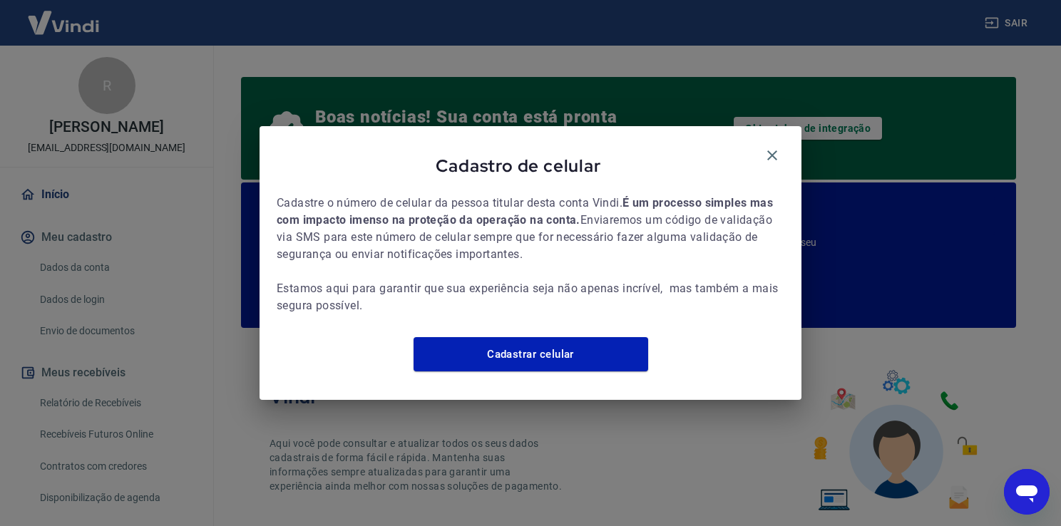
click at [757, 143] on div "Cadastro de celular" at bounding box center [531, 168] width 508 height 51
click at [769, 147] on icon "button" at bounding box center [772, 155] width 17 height 17
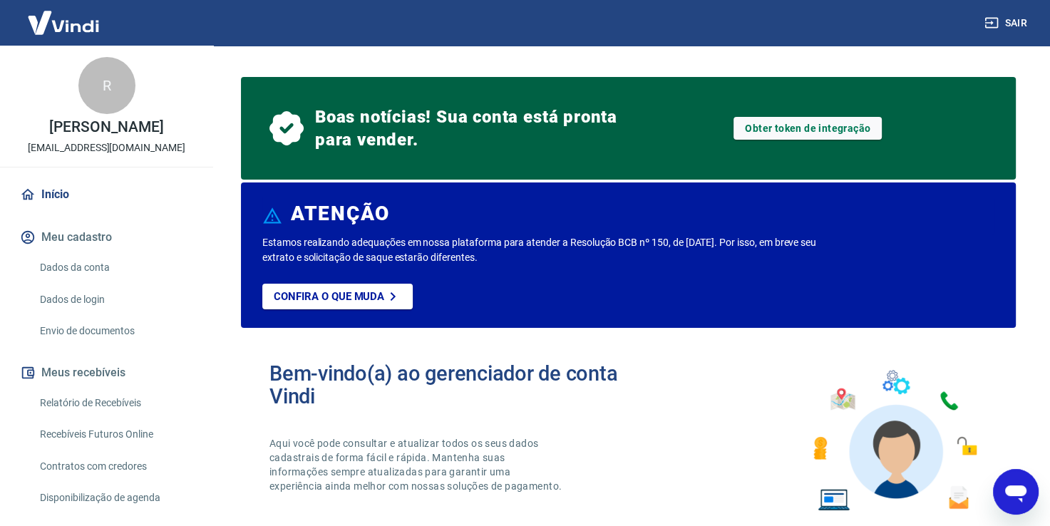
click at [776, 141] on div "Obter token de integração" at bounding box center [808, 128] width 183 height 68
click at [765, 141] on div "Obter token de integração" at bounding box center [808, 128] width 183 height 68
